Goal: Information Seeking & Learning: Learn about a topic

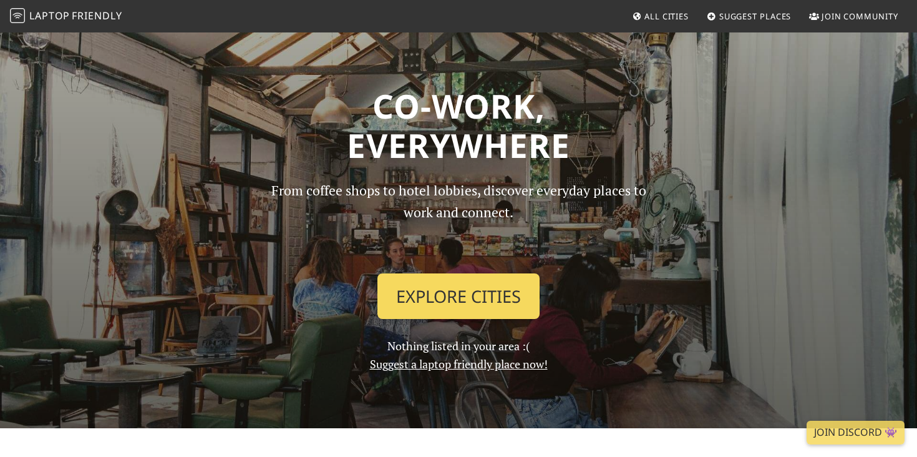
click at [494, 279] on link "Explore Cities" at bounding box center [458, 296] width 162 height 46
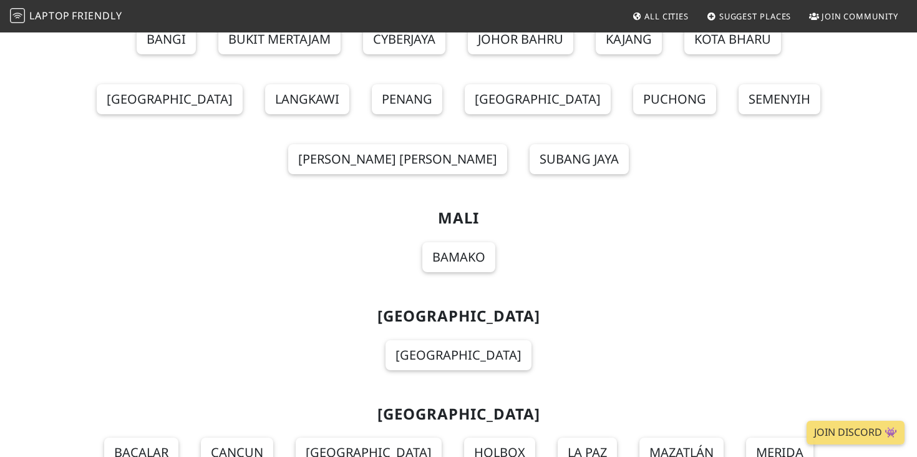
scroll to position [8484, 0]
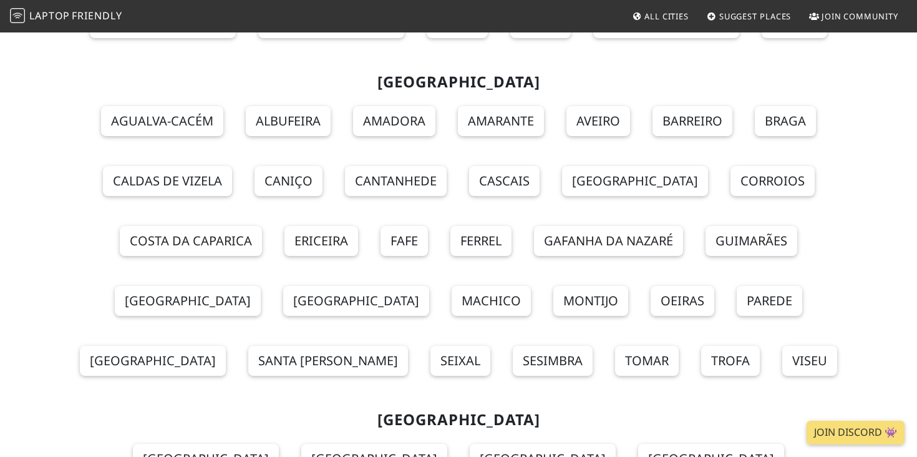
scroll to position [10206, 0]
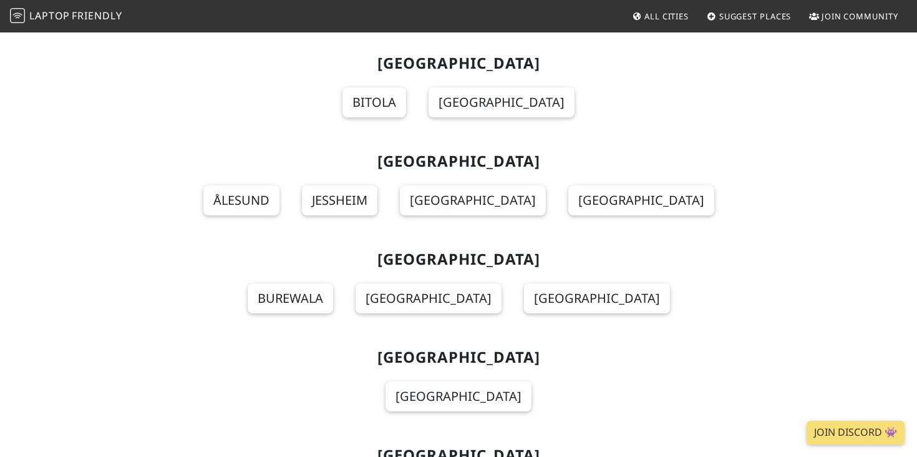
click at [651, 17] on span "All Cities" at bounding box center [666, 16] width 44 height 11
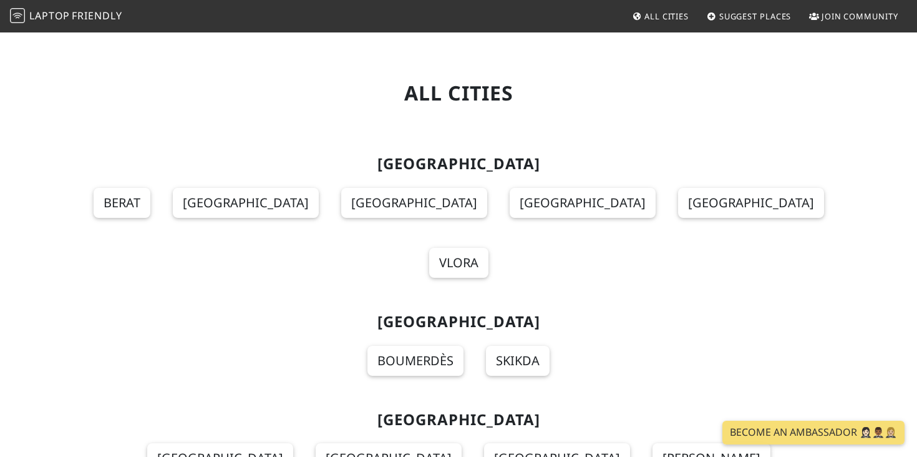
click at [35, 12] on span "Laptop" at bounding box center [49, 16] width 41 height 14
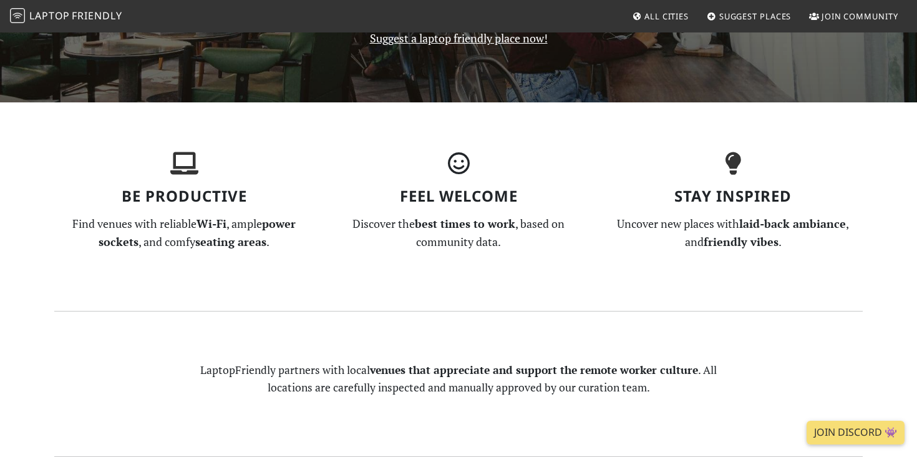
scroll to position [636, 0]
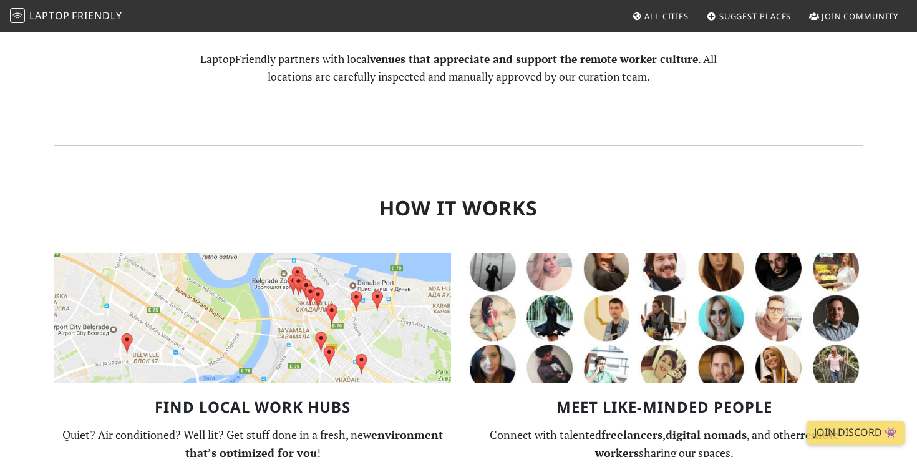
click at [298, 335] on img at bounding box center [252, 318] width 397 height 130
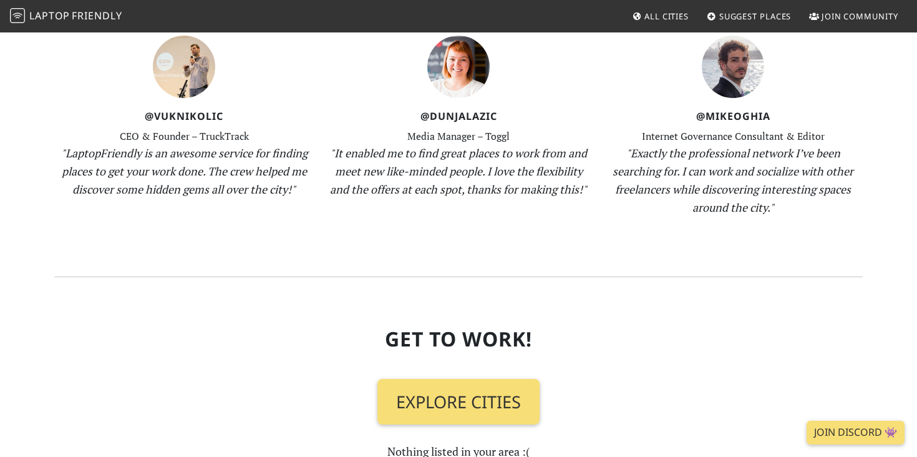
scroll to position [1418, 0]
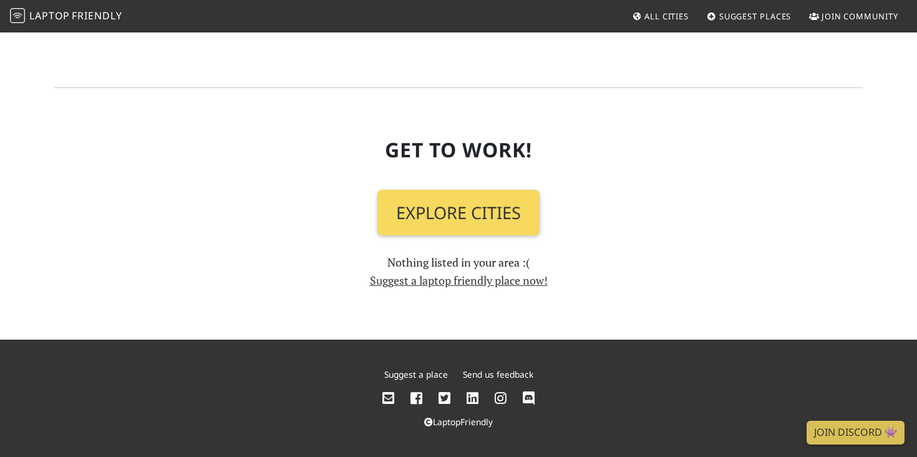
click at [473, 209] on link "Explore Cities" at bounding box center [458, 213] width 162 height 46
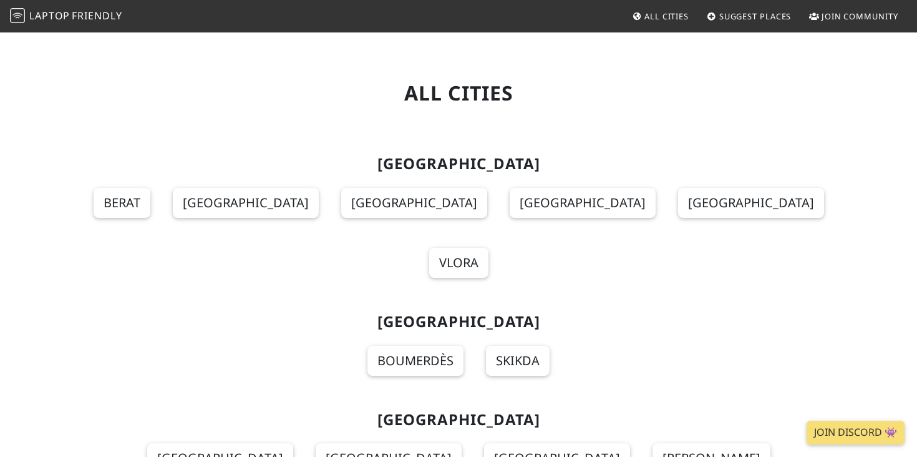
click at [750, 14] on span "Suggest Places" at bounding box center [755, 16] width 72 height 11
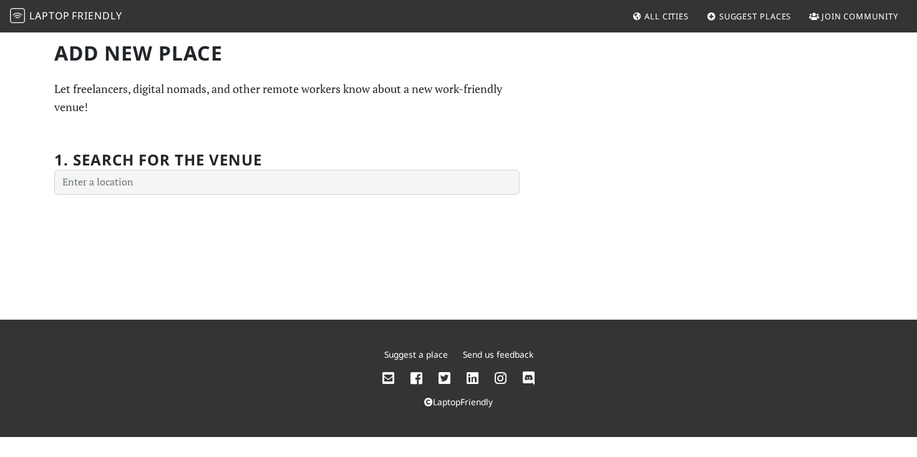
click at [654, 17] on span "All Cities" at bounding box center [666, 16] width 44 height 11
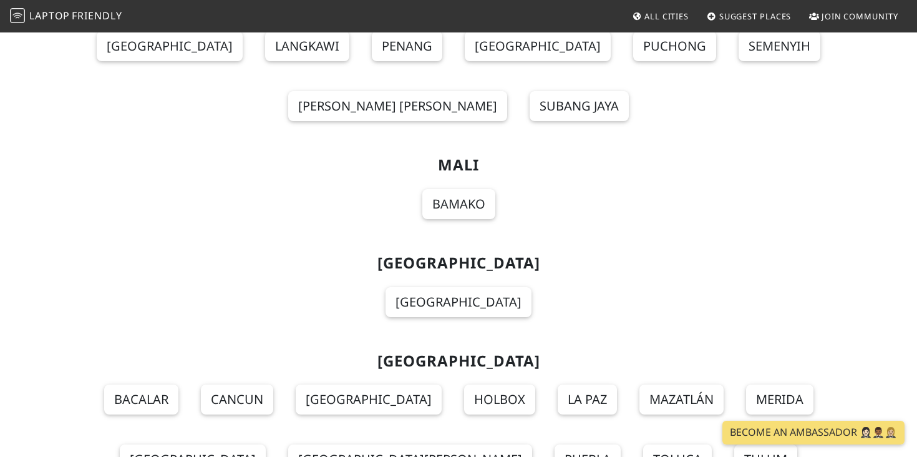
scroll to position [8482, 0]
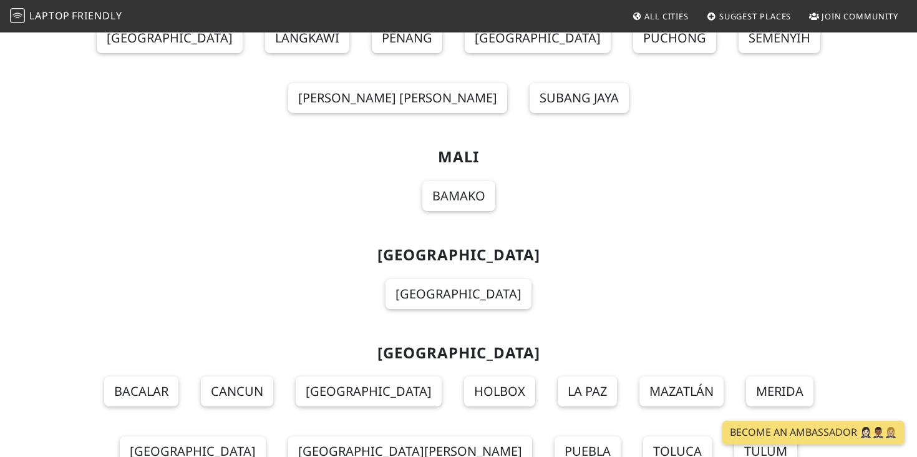
drag, startPoint x: 54, startPoint y: 170, endPoint x: 613, endPoint y: 366, distance: 592.6
